Goal: Information Seeking & Learning: Learn about a topic

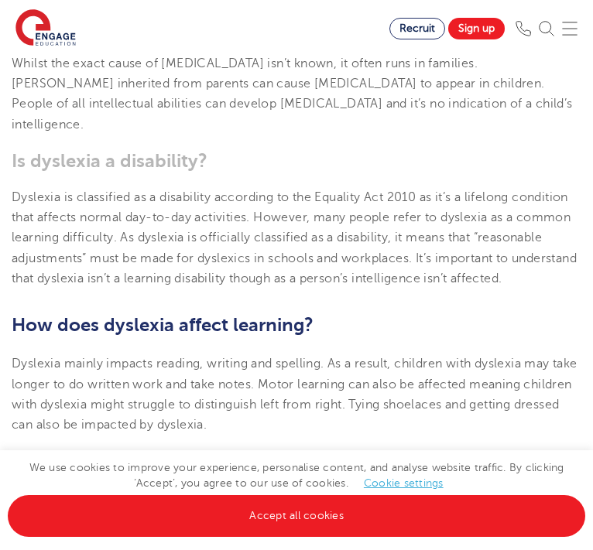
scroll to position [2634, 0]
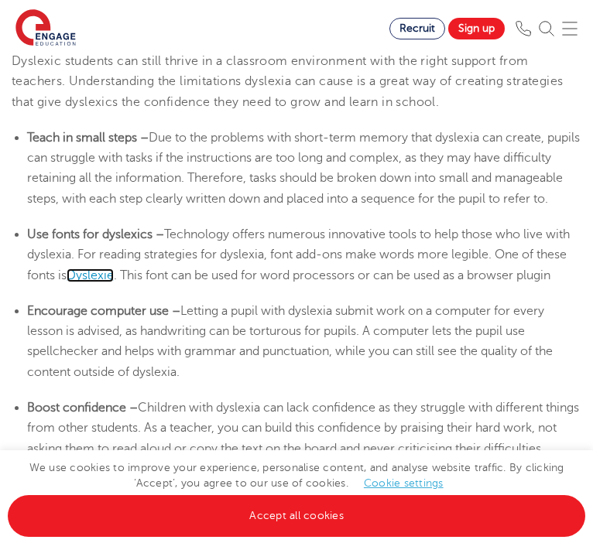
click at [91, 282] on span "Dyslexie" at bounding box center [90, 276] width 47 height 14
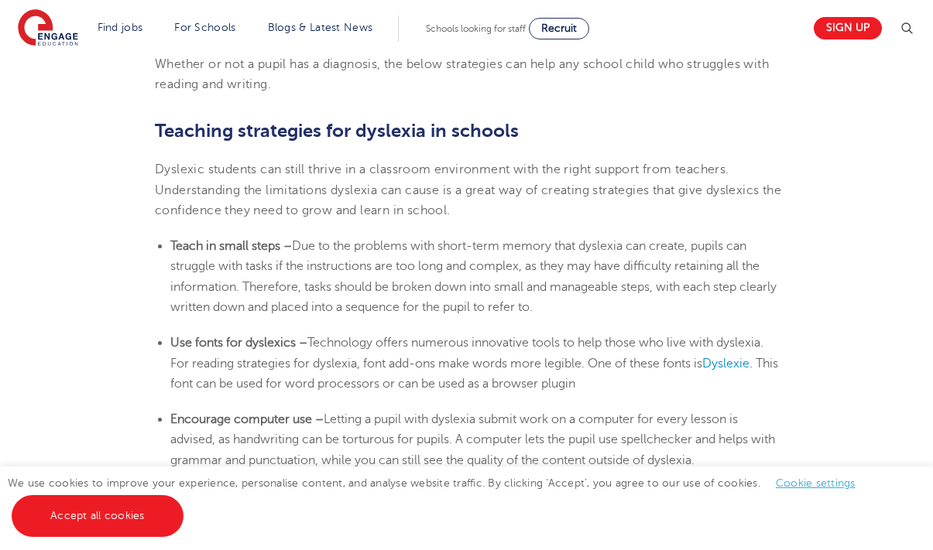
scroll to position [2546, 0]
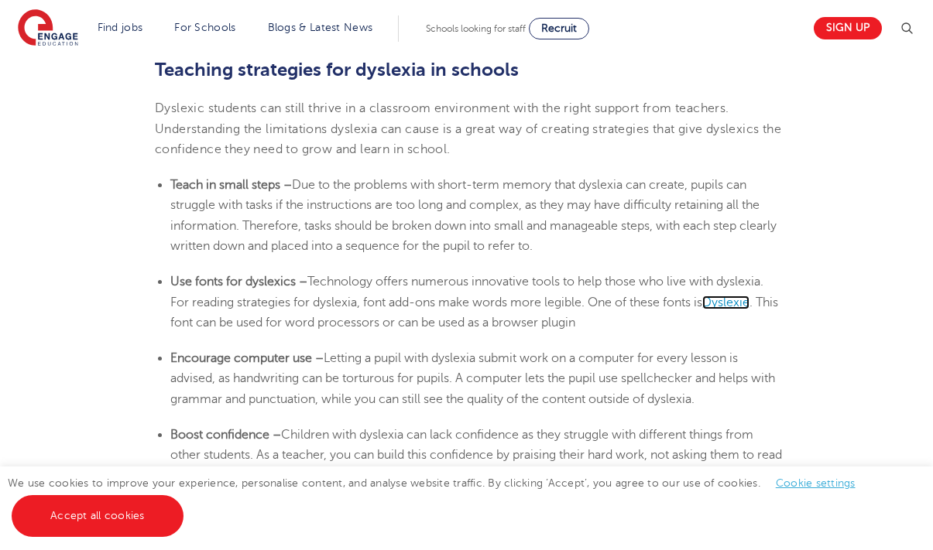
click at [728, 303] on span "Dyslexie" at bounding box center [725, 303] width 47 height 14
